Goal: Task Accomplishment & Management: Manage account settings

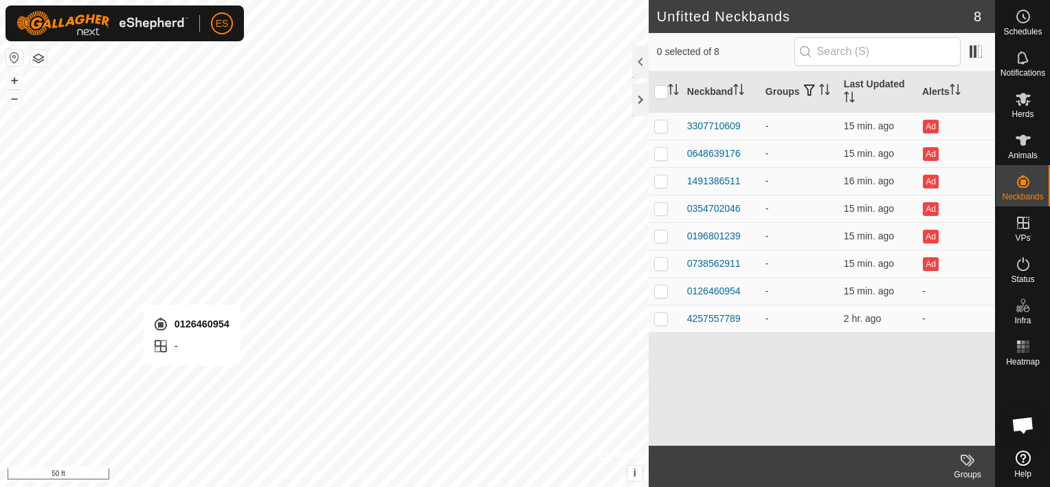
checkbox input "true"
click at [719, 316] on div "4257557789" at bounding box center [714, 318] width 54 height 14
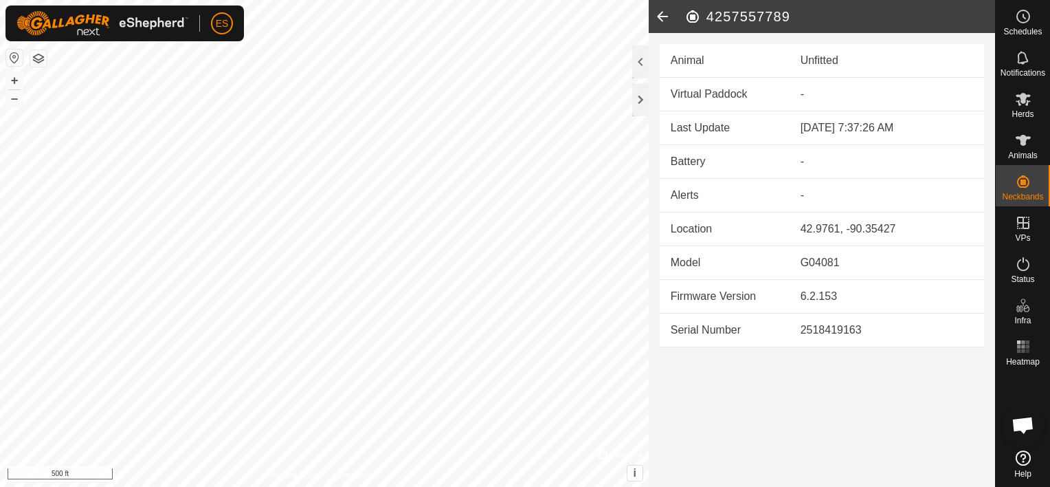
click at [663, 14] on icon at bounding box center [662, 16] width 27 height 33
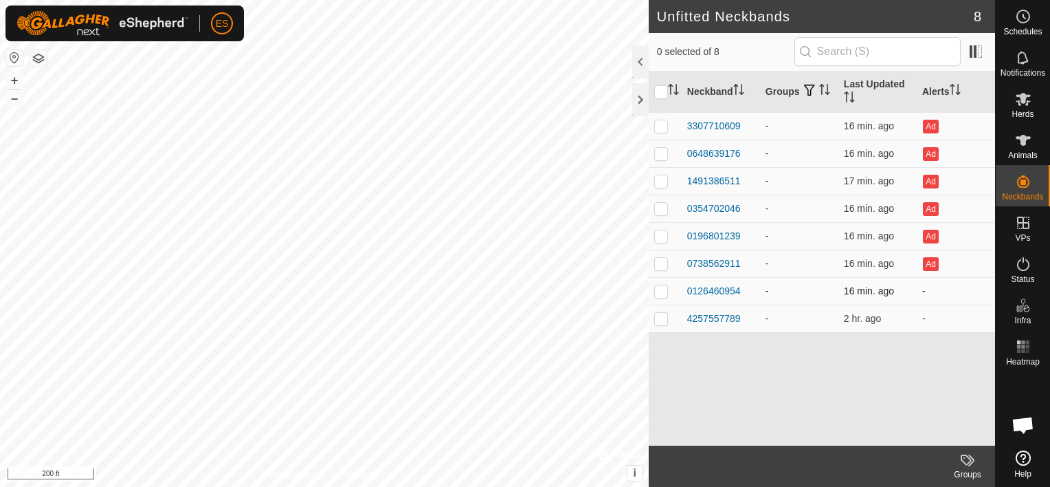
click at [661, 286] on p-checkbox at bounding box center [661, 290] width 14 height 11
checkbox input "true"
click at [1019, 147] on icon at bounding box center [1023, 140] width 16 height 16
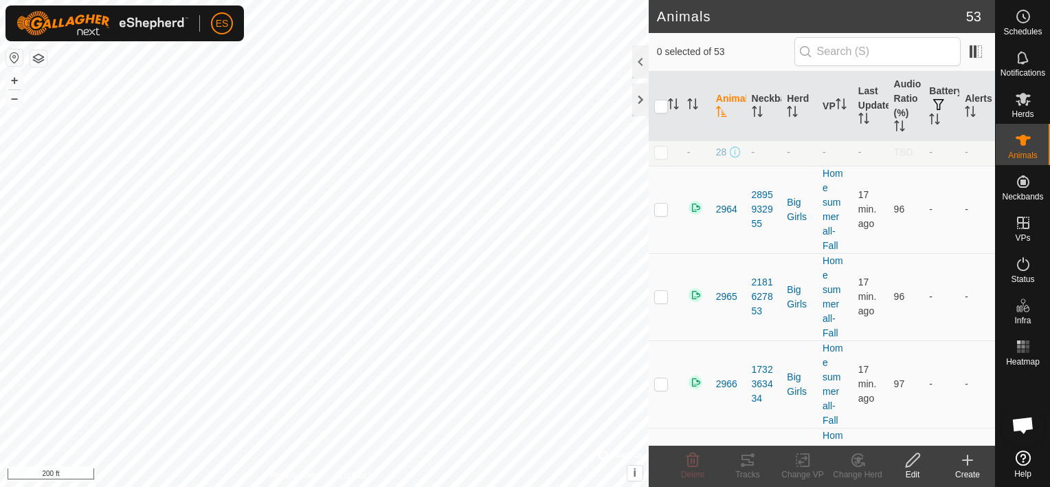
scroll to position [1116, 0]
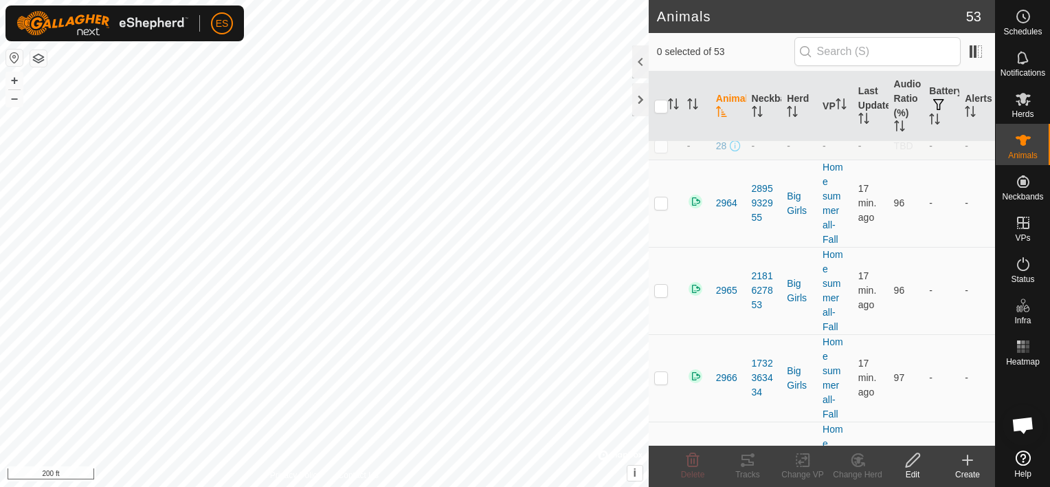
click at [662, 151] on p-checkbox at bounding box center [661, 145] width 14 height 11
checkbox input "true"
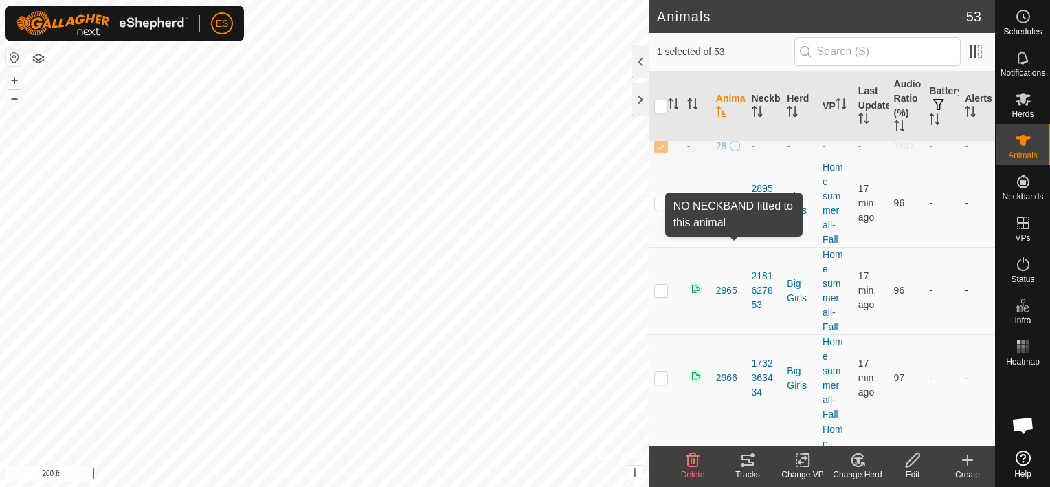
click at [737, 151] on span at bounding box center [735, 145] width 11 height 11
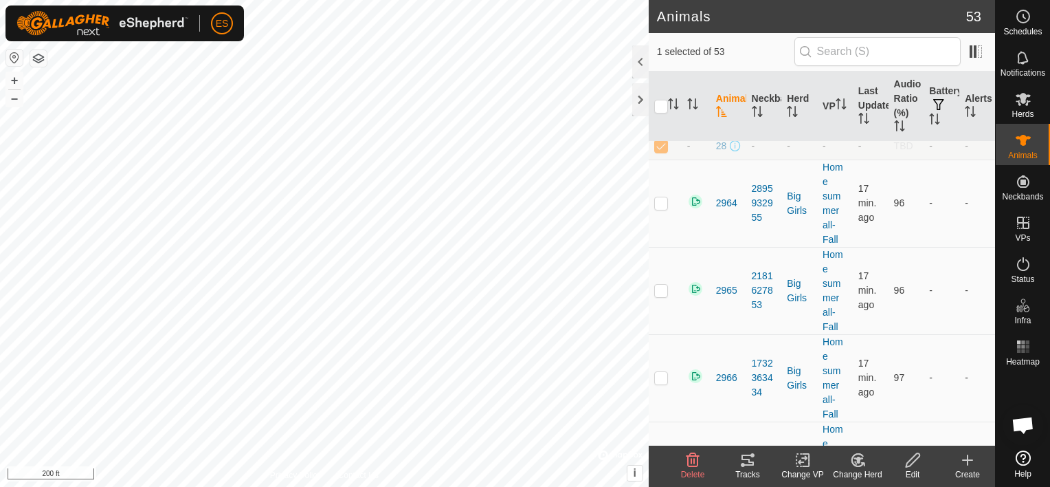
click at [913, 456] on icon at bounding box center [913, 460] width 17 height 16
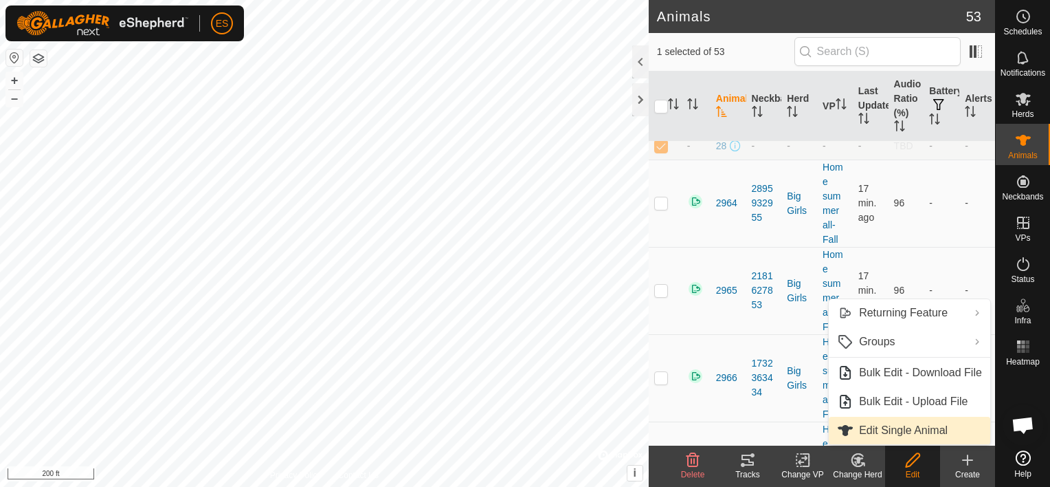
click at [908, 432] on link "Edit Single Animal" at bounding box center [910, 430] width 162 height 27
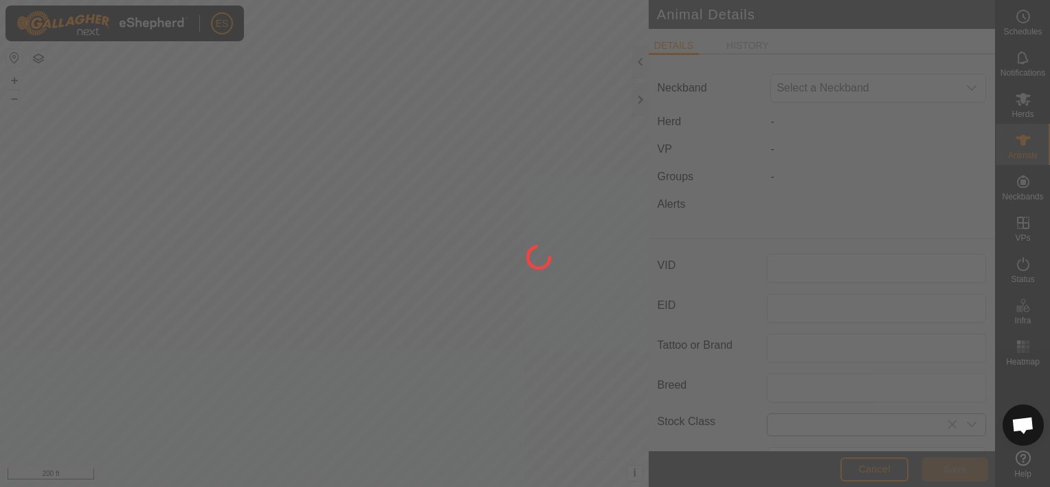
type input "28"
type input "0"
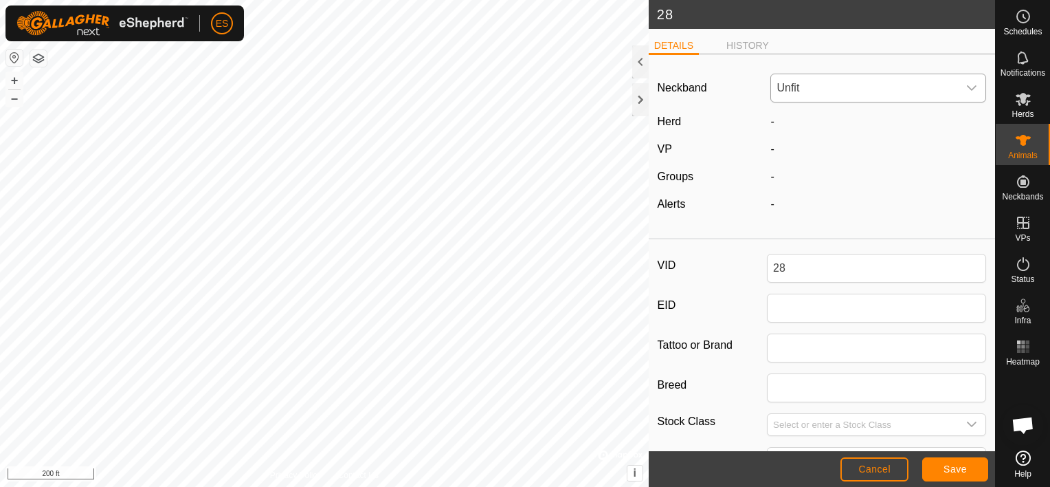
click at [806, 92] on span "Unfit" at bounding box center [864, 87] width 187 height 27
click at [831, 234] on li "0126460954" at bounding box center [876, 239] width 208 height 27
click at [957, 463] on span "Save" at bounding box center [955, 468] width 23 height 11
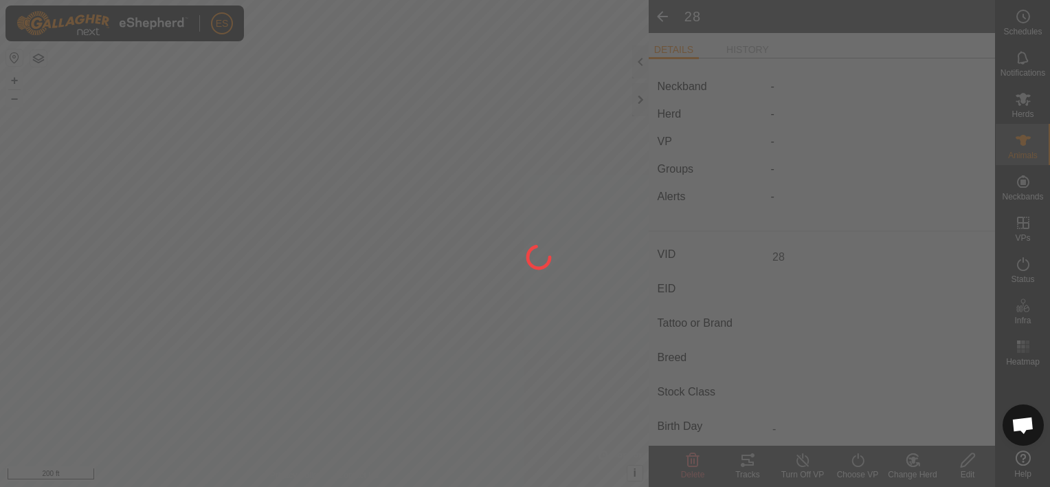
type input "-"
type input "0 kg"
type input "-"
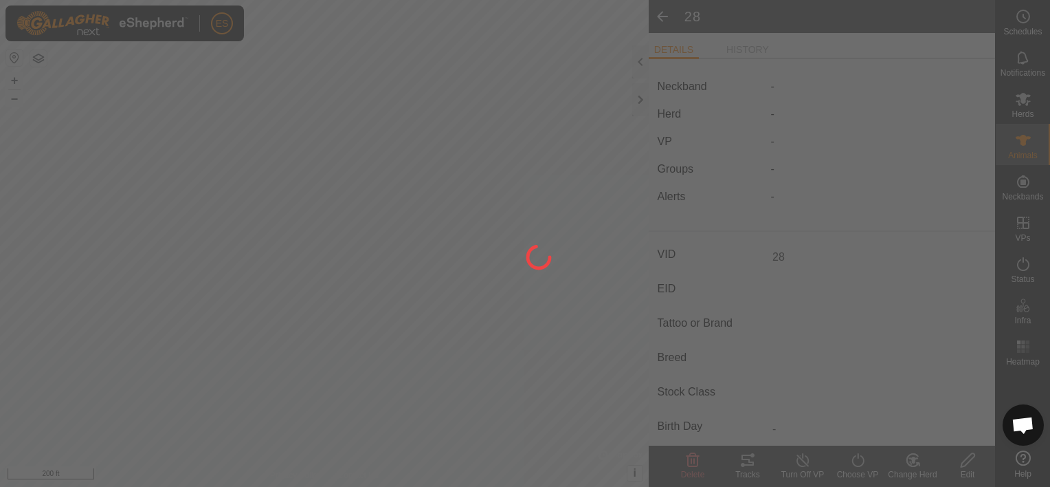
type input "-"
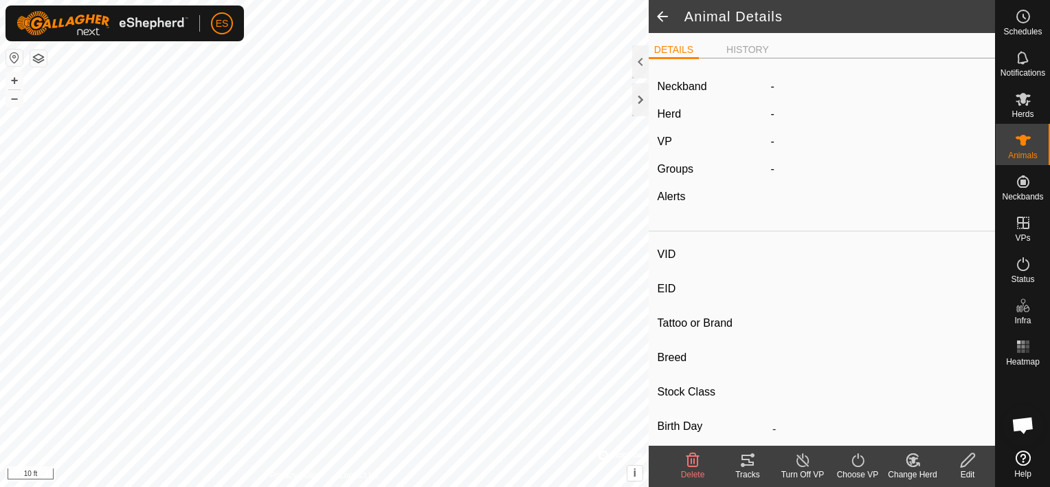
type input "2578"
type input "-"
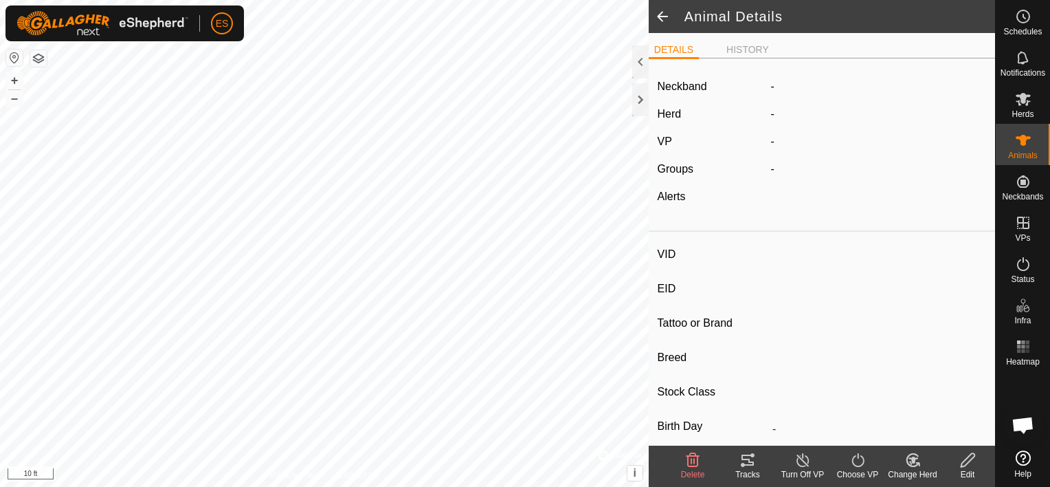
type input "0 kg"
type input "-"
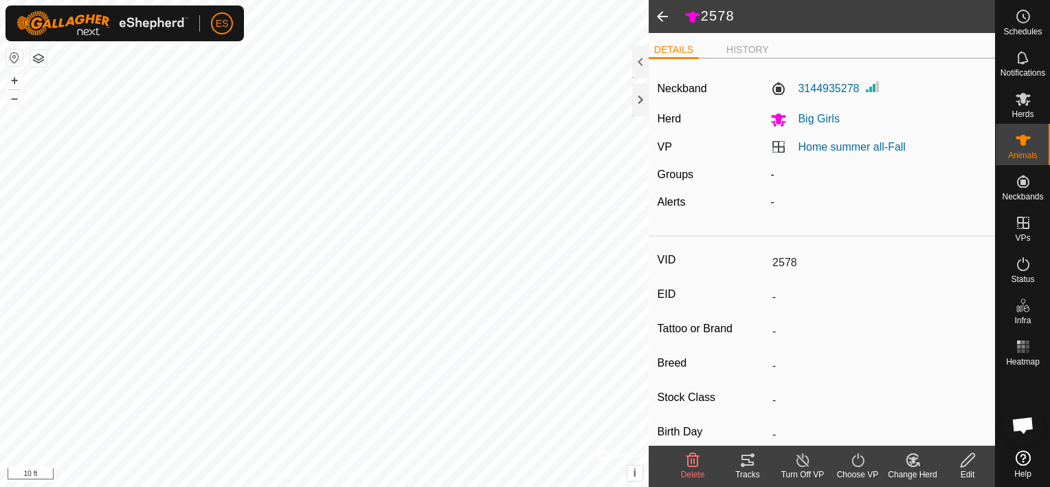
click at [803, 460] on line at bounding box center [802, 460] width 11 height 11
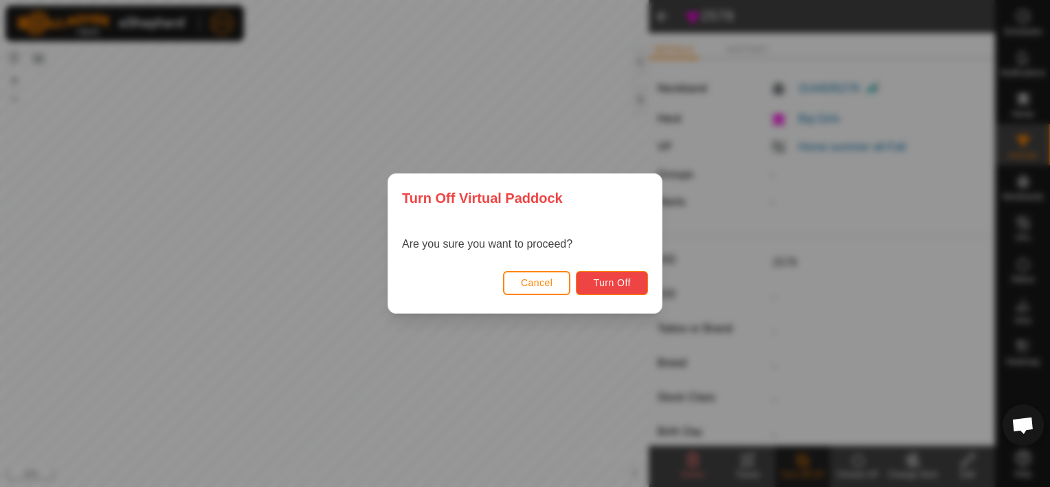
click at [608, 283] on span "Turn Off" at bounding box center [612, 282] width 38 height 11
